Goal: Task Accomplishment & Management: Complete application form

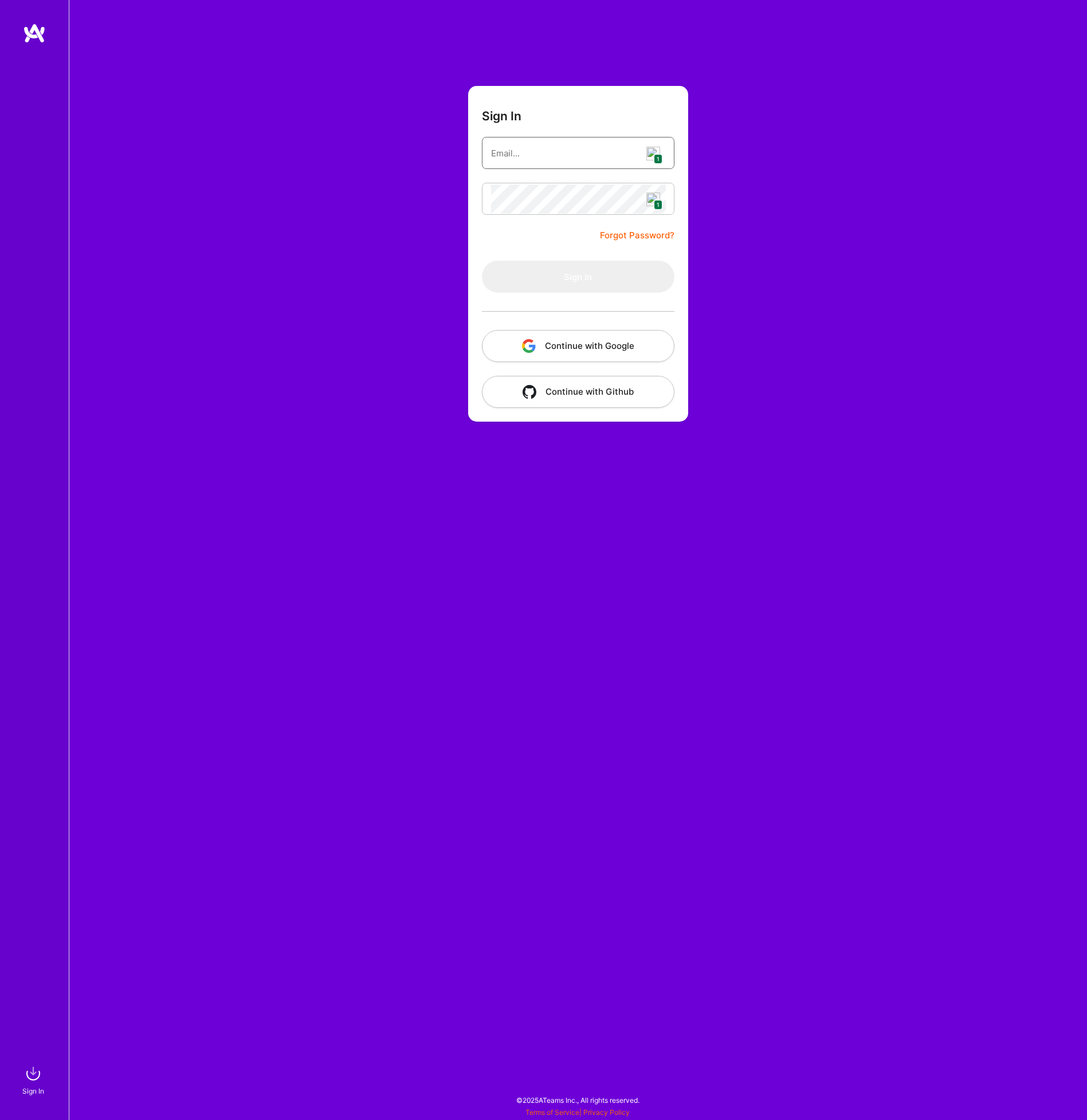
type input "dabkowski.jakub07@gmail.com"
click at [554, 269] on button "Sign In" at bounding box center [578, 277] width 193 height 32
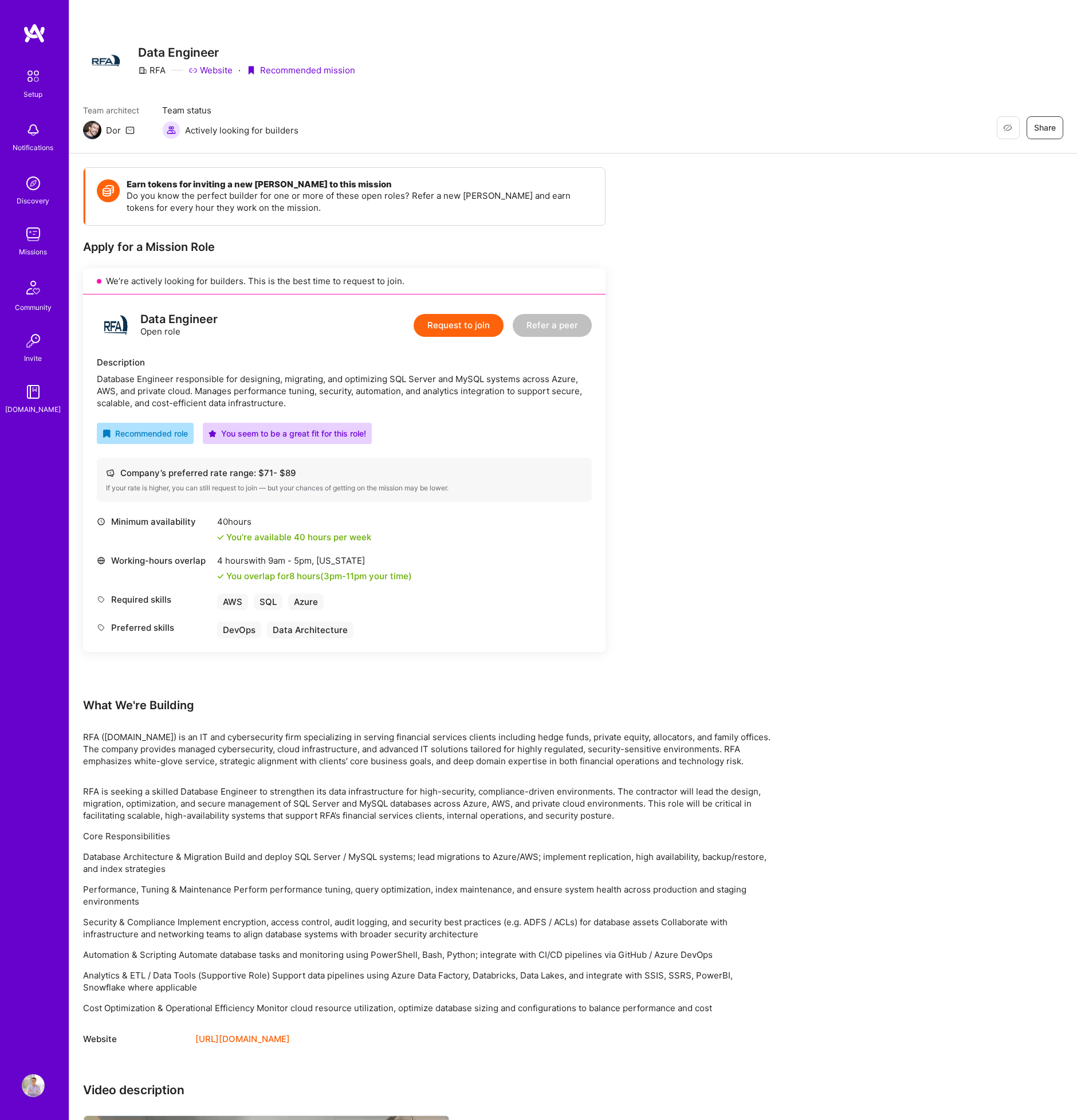
click at [716, 477] on div "Earn tokens for inviting a new A.Teamer to this mission Do you know the perfect…" at bounding box center [426, 746] width 688 height 1157
